Goal: Transaction & Acquisition: Purchase product/service

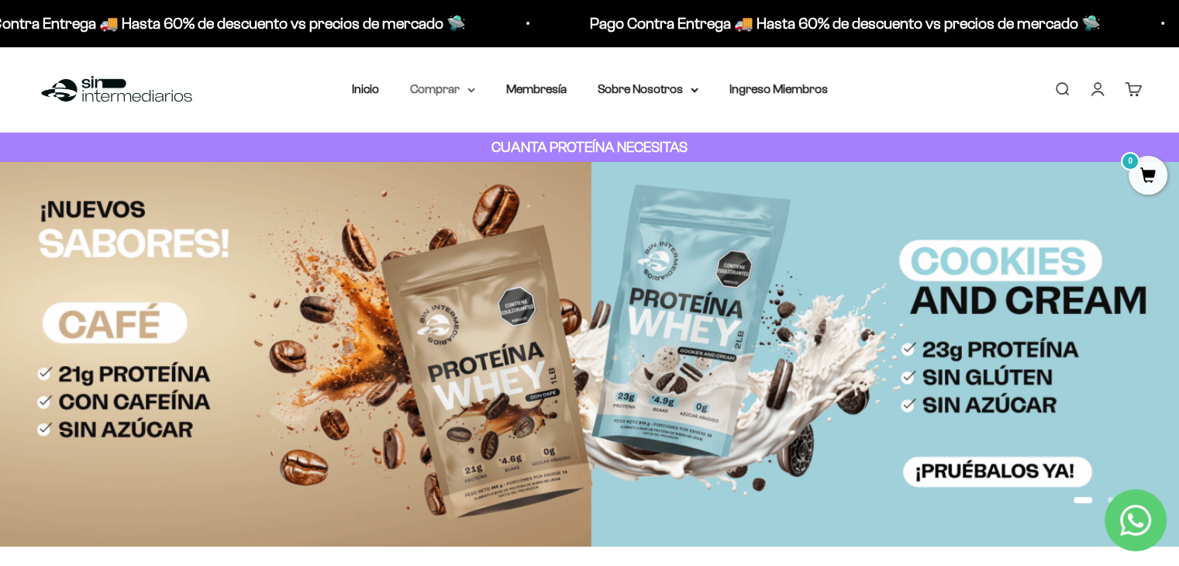
click at [436, 91] on summary "Comprar" at bounding box center [442, 89] width 65 height 20
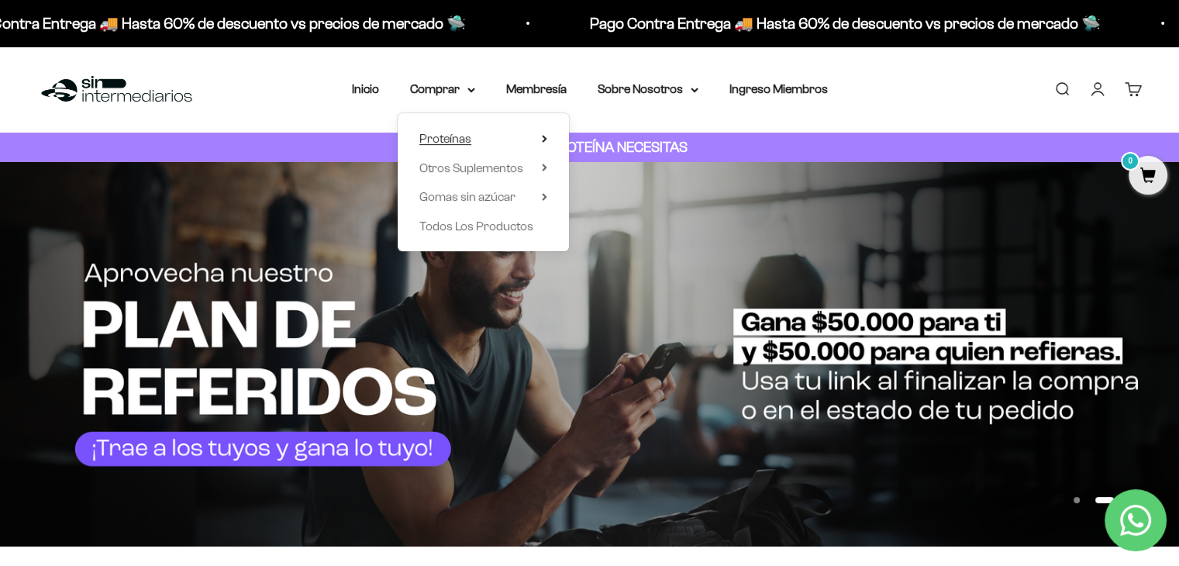
click at [535, 136] on summary "Proteínas" at bounding box center [483, 139] width 128 height 20
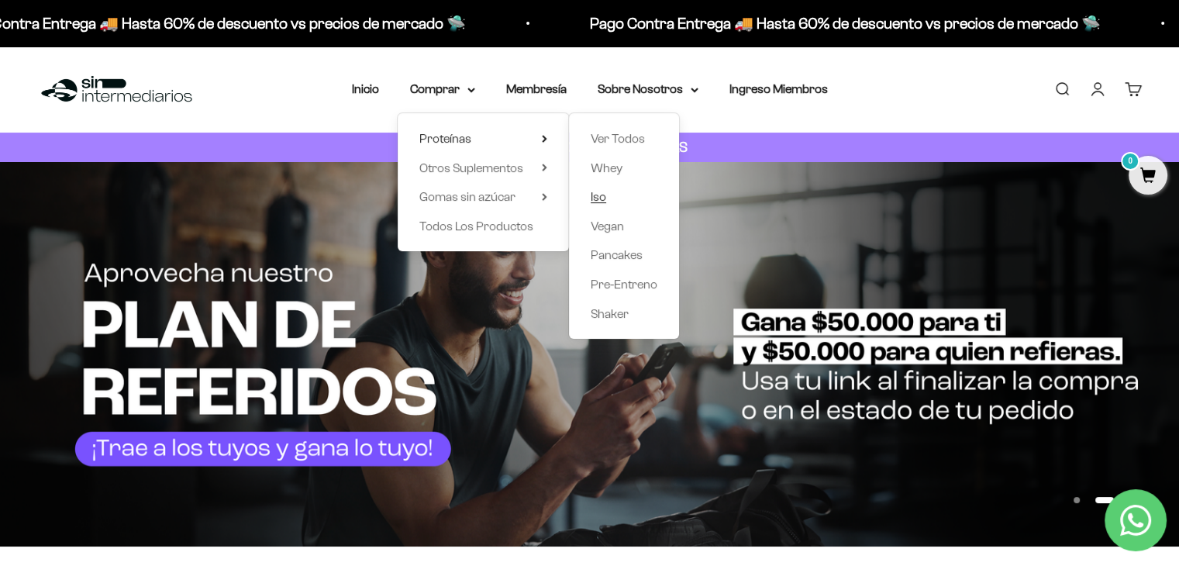
click at [600, 194] on span "Iso" at bounding box center [597, 196] width 15 height 13
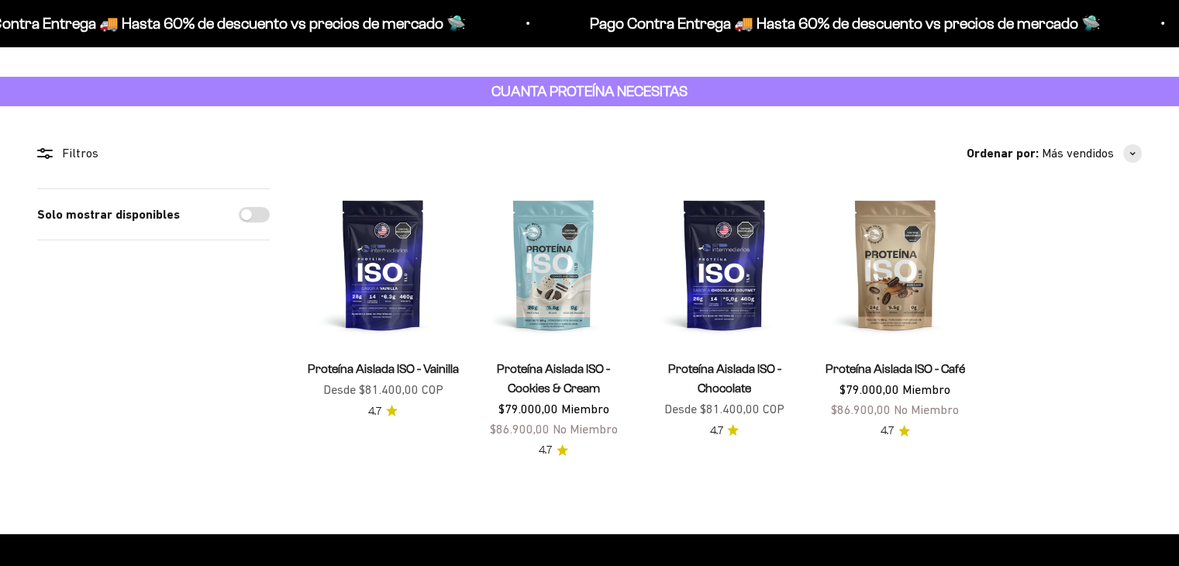
scroll to position [65, 0]
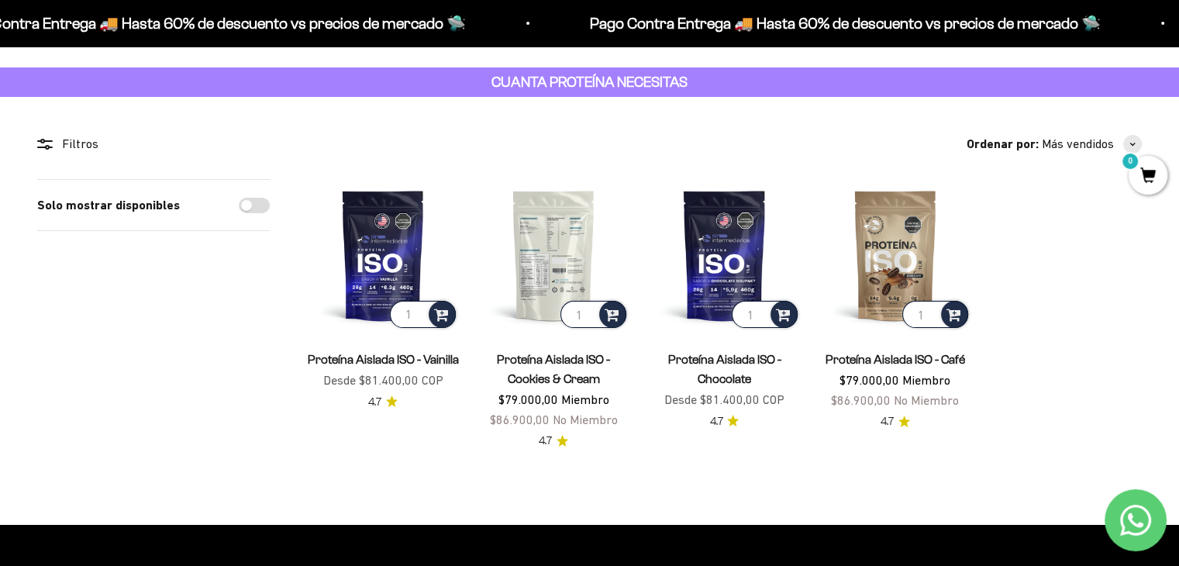
click at [548, 259] on img at bounding box center [553, 255] width 152 height 152
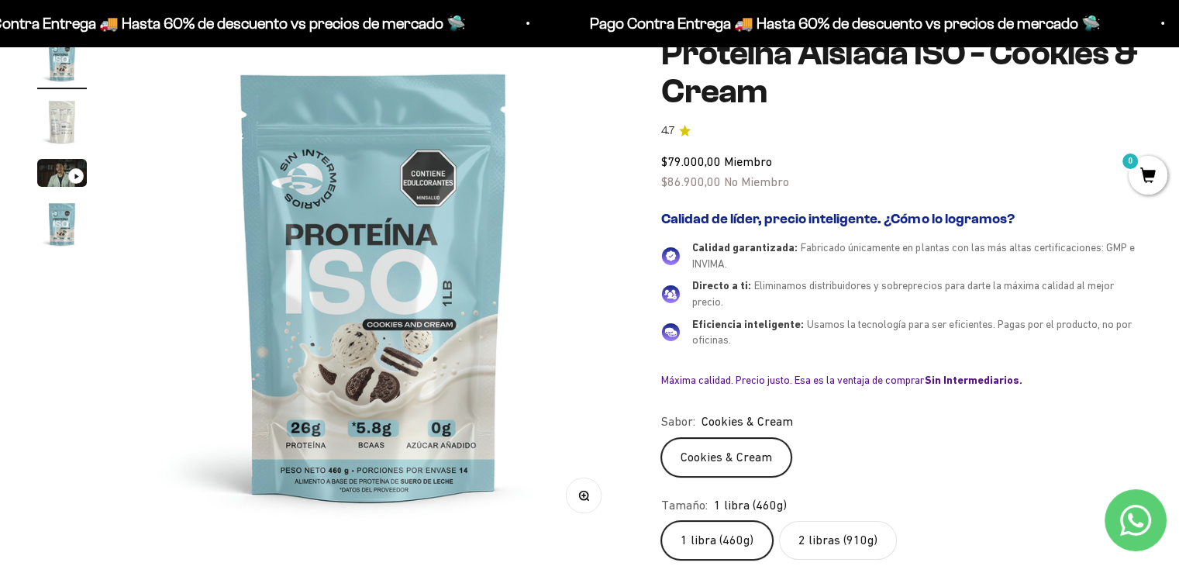
click at [852, 540] on label "2 libras (910g)" at bounding box center [838, 540] width 118 height 39
click at [661, 521] on input "2 libras (910g)" at bounding box center [660, 520] width 1 height 1
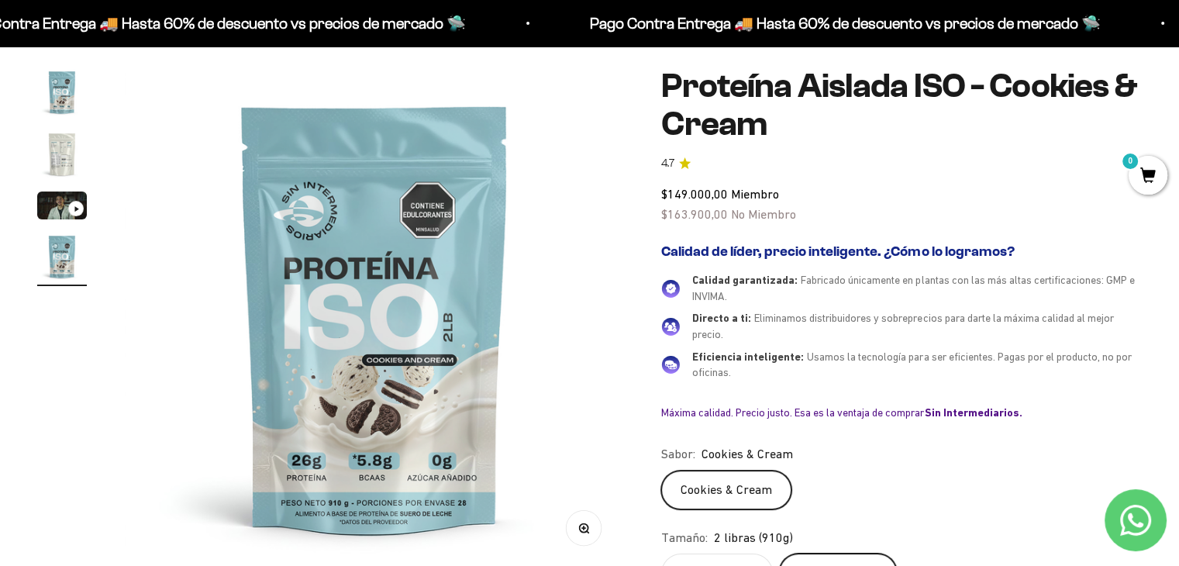
scroll to position [130, 0]
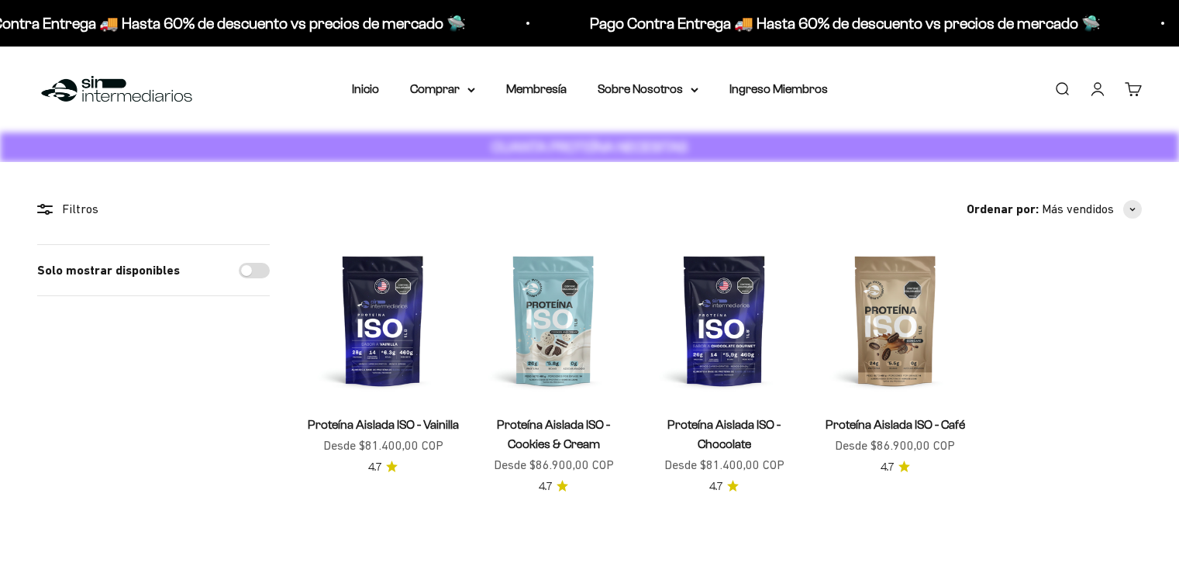
scroll to position [65, 0]
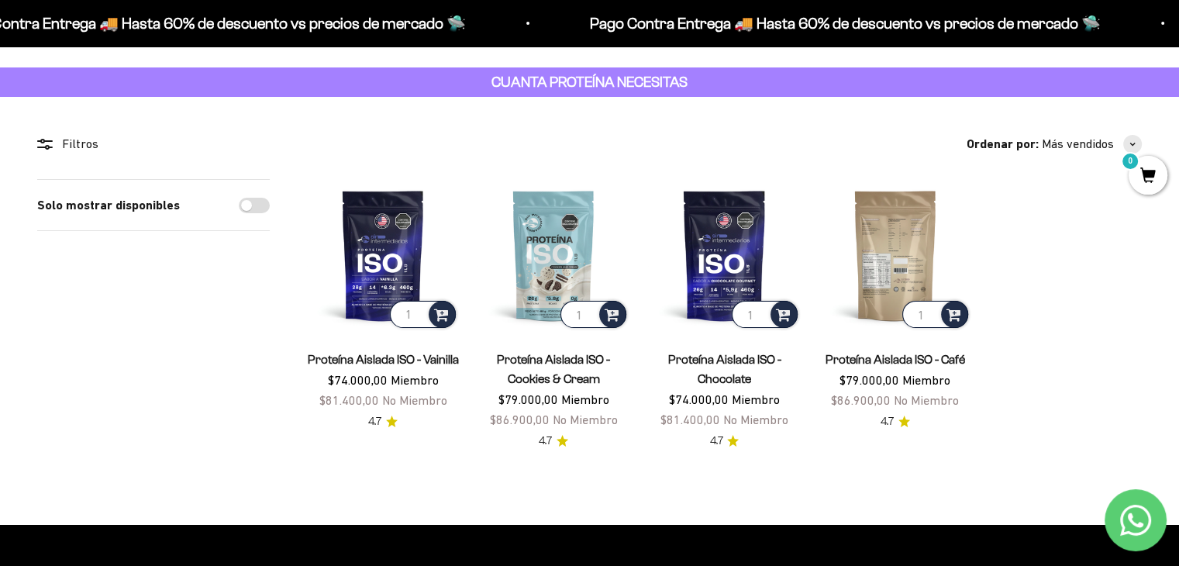
click at [880, 252] on img at bounding box center [895, 255] width 152 height 152
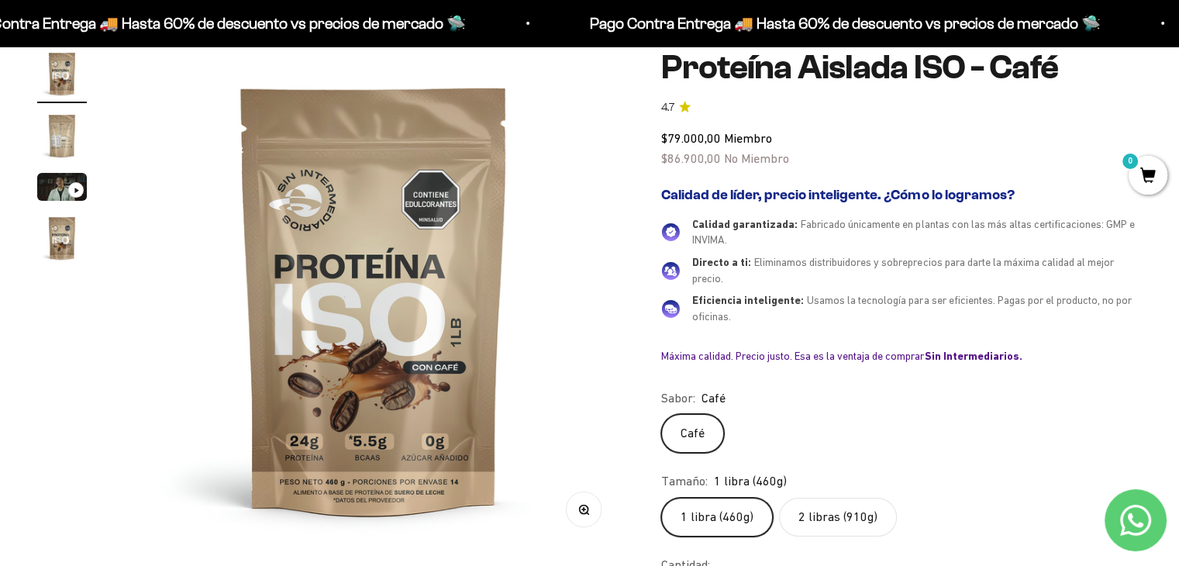
click at [802, 511] on label "2 libras (910g)" at bounding box center [838, 517] width 118 height 39
click at [661, 498] on input "2 libras (910g)" at bounding box center [660, 497] width 1 height 1
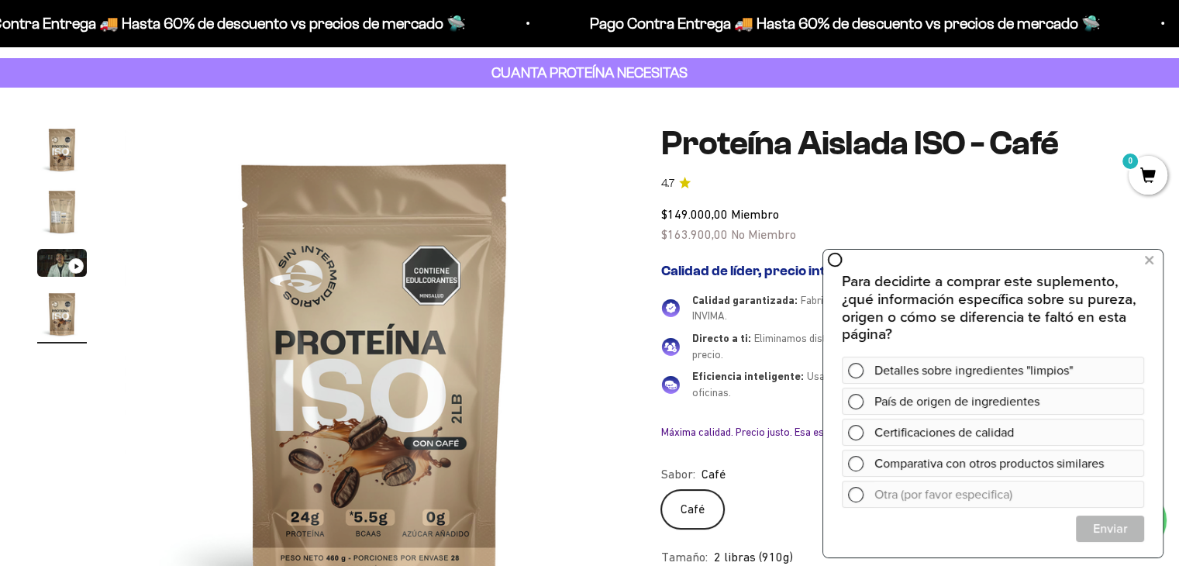
scroll to position [90, 0]
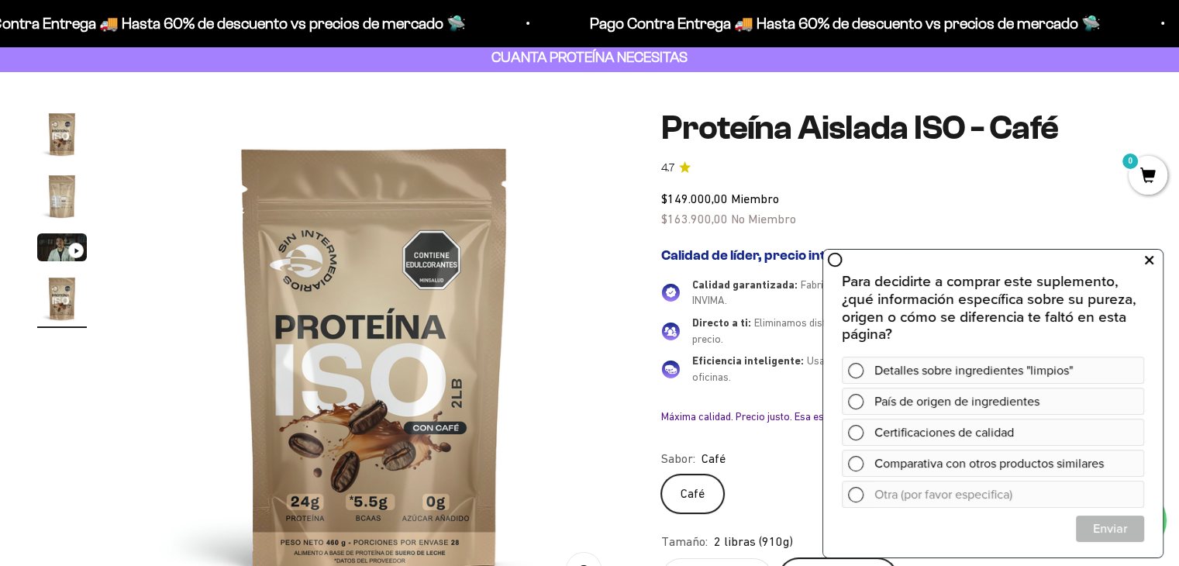
click at [1150, 265] on icon at bounding box center [1149, 260] width 9 height 20
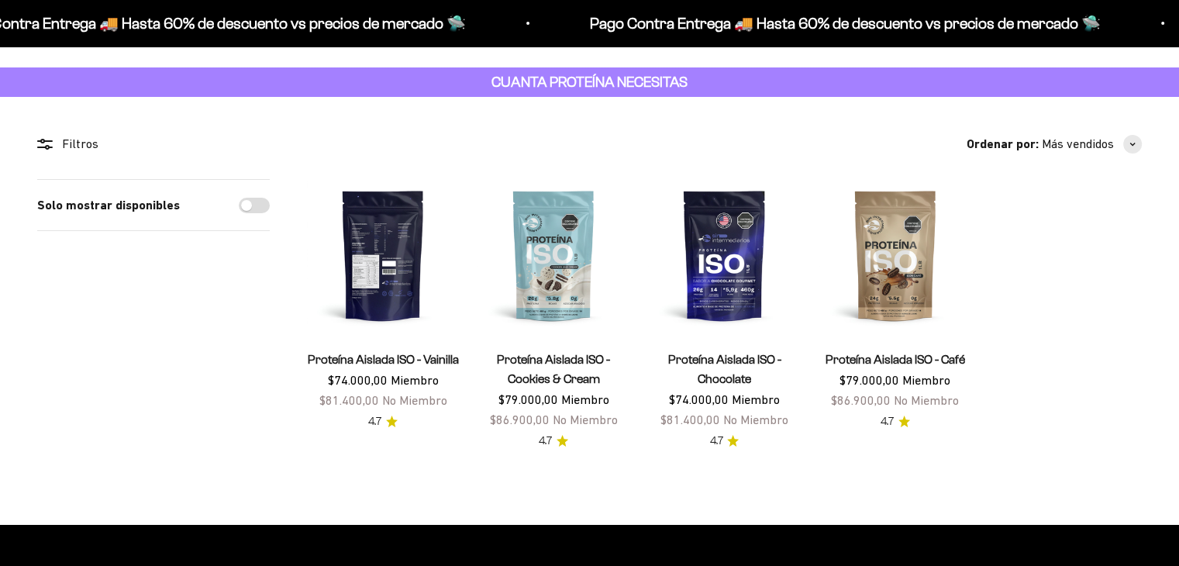
scroll to position [65, 0]
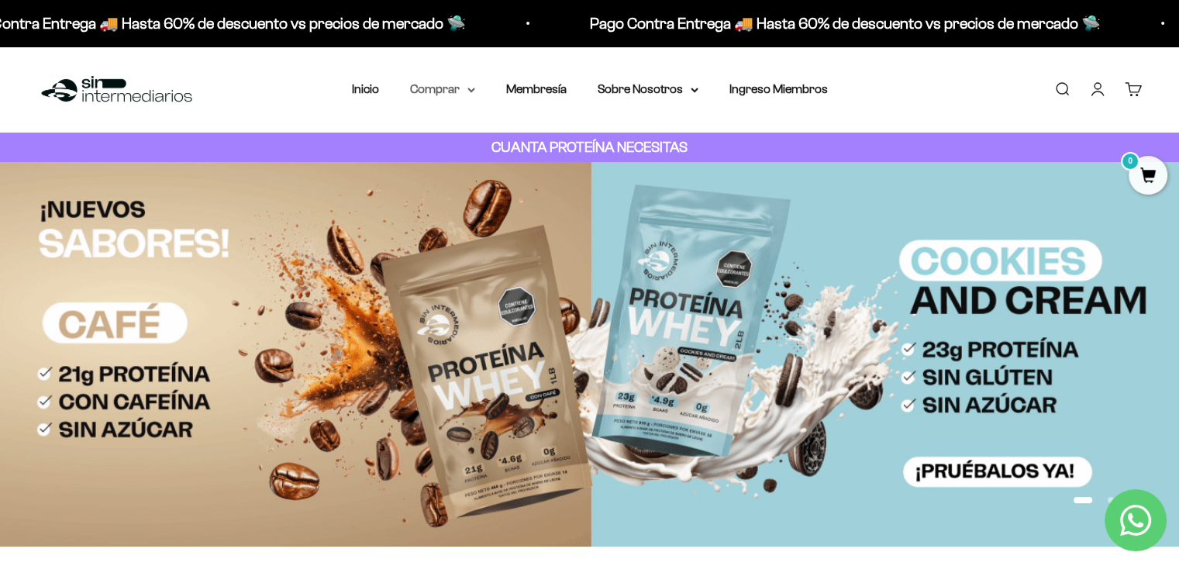
click at [470, 92] on summary "Comprar" at bounding box center [442, 89] width 65 height 20
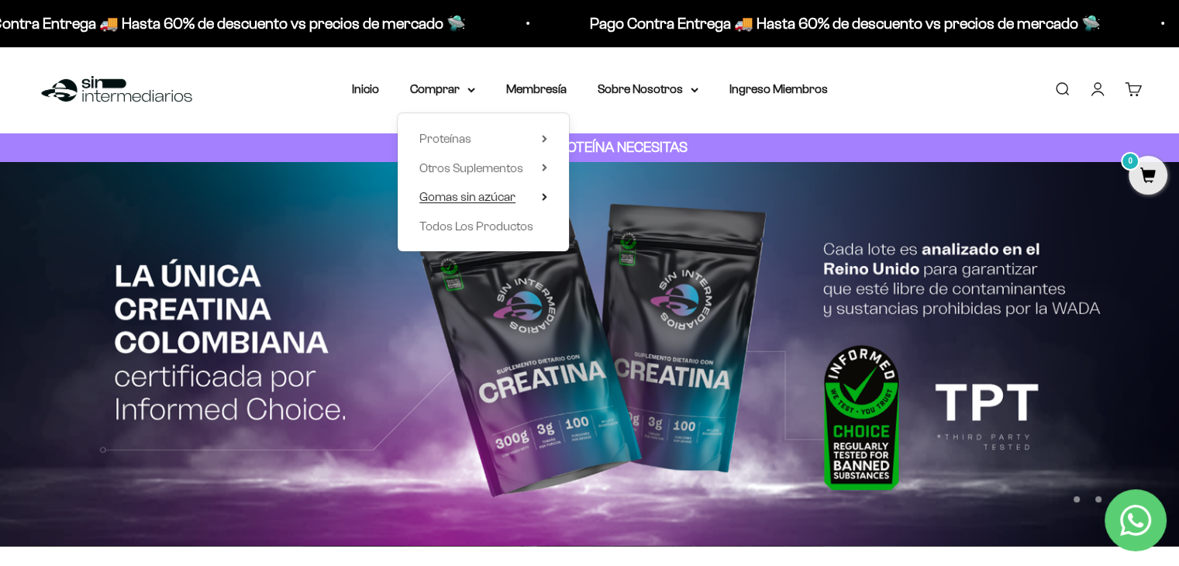
click at [487, 198] on span "Gomas sin azúcar" at bounding box center [467, 196] width 96 height 13
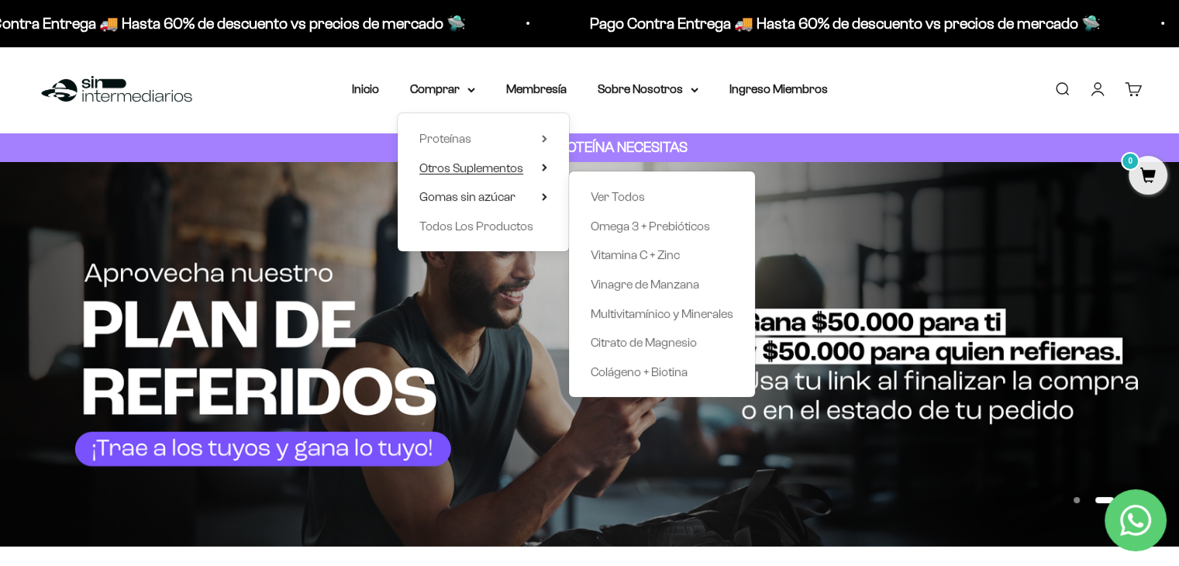
click at [515, 165] on span "Otros Suplementos" at bounding box center [471, 167] width 104 height 13
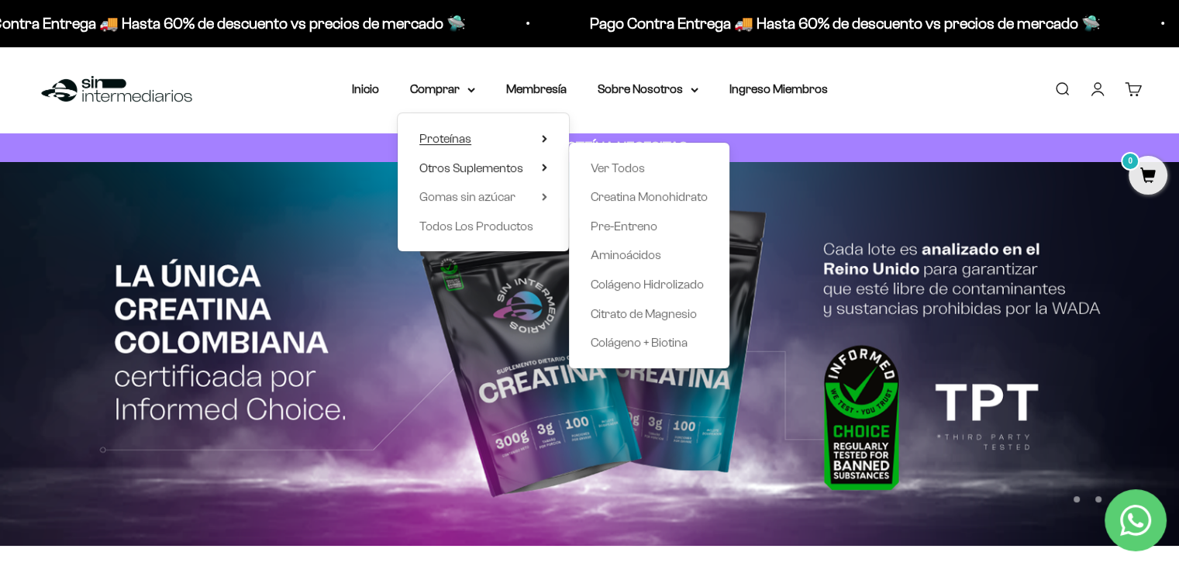
click at [515, 135] on summary "Proteínas" at bounding box center [483, 139] width 128 height 20
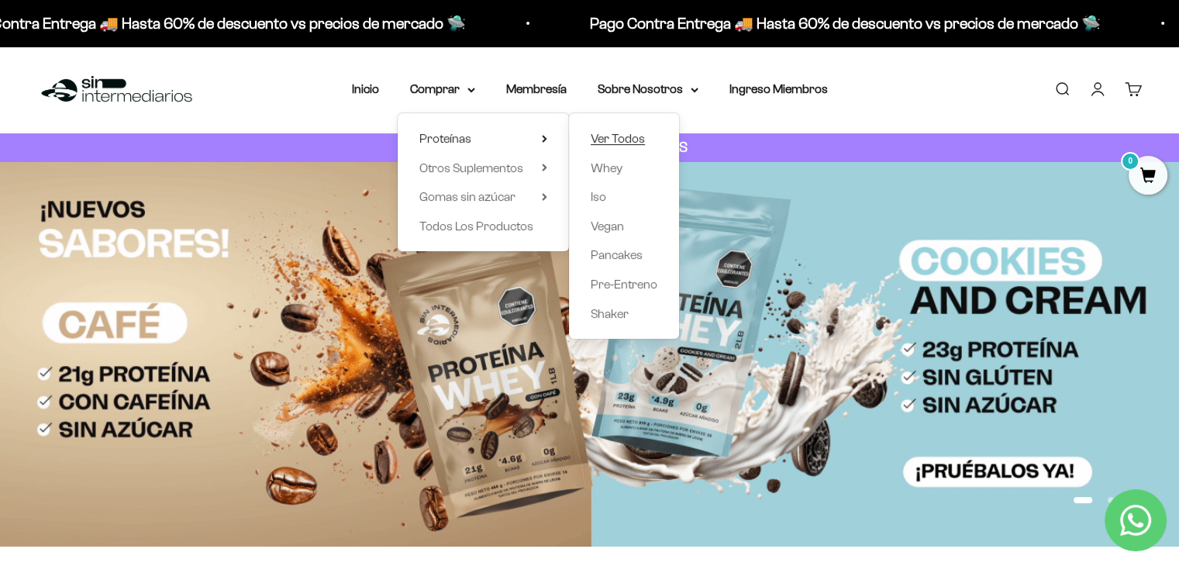
click at [614, 135] on span "Ver Todos" at bounding box center [617, 138] width 54 height 13
